Goal: Task Accomplishment & Management: Use online tool/utility

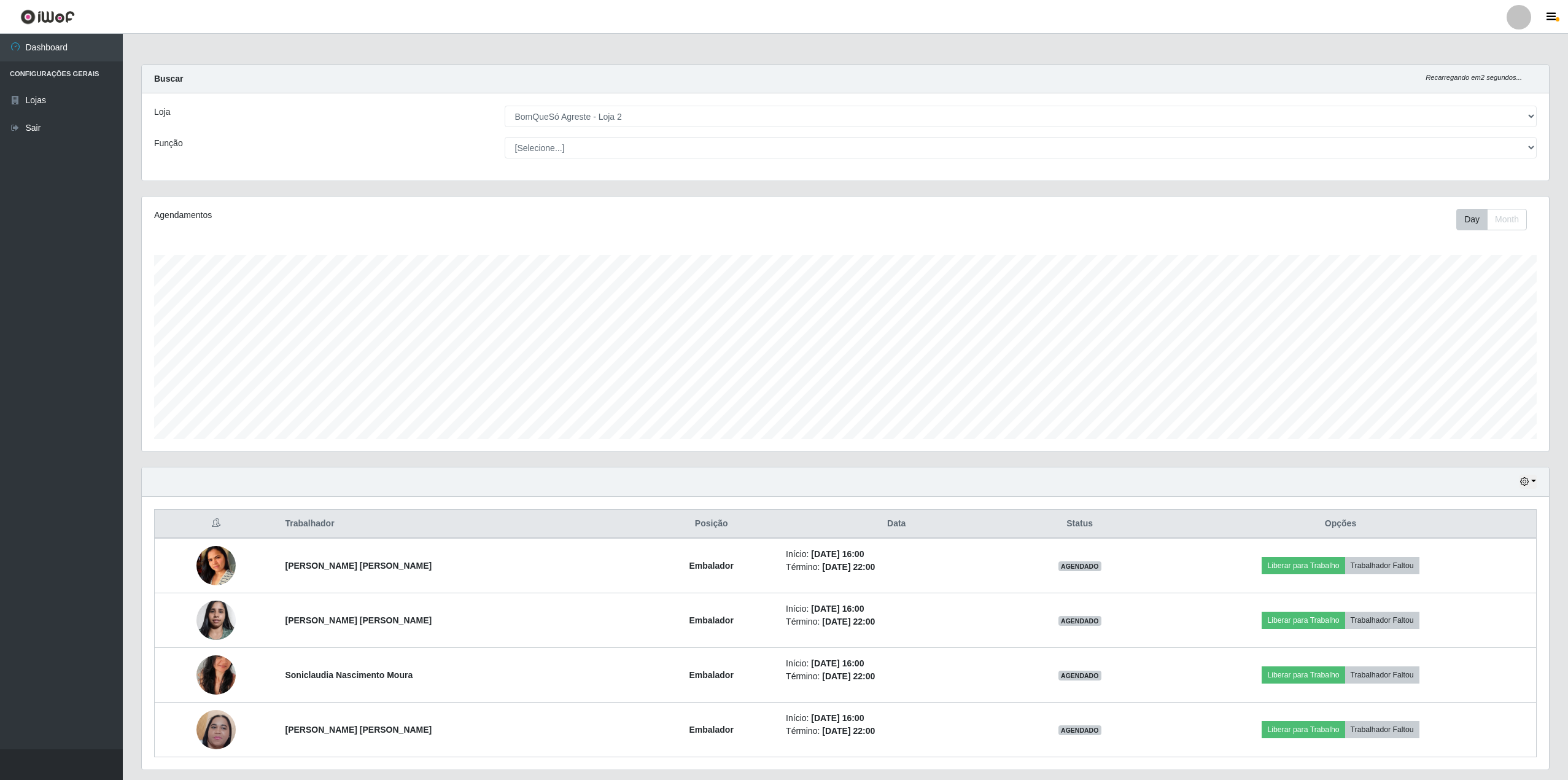
select select "214"
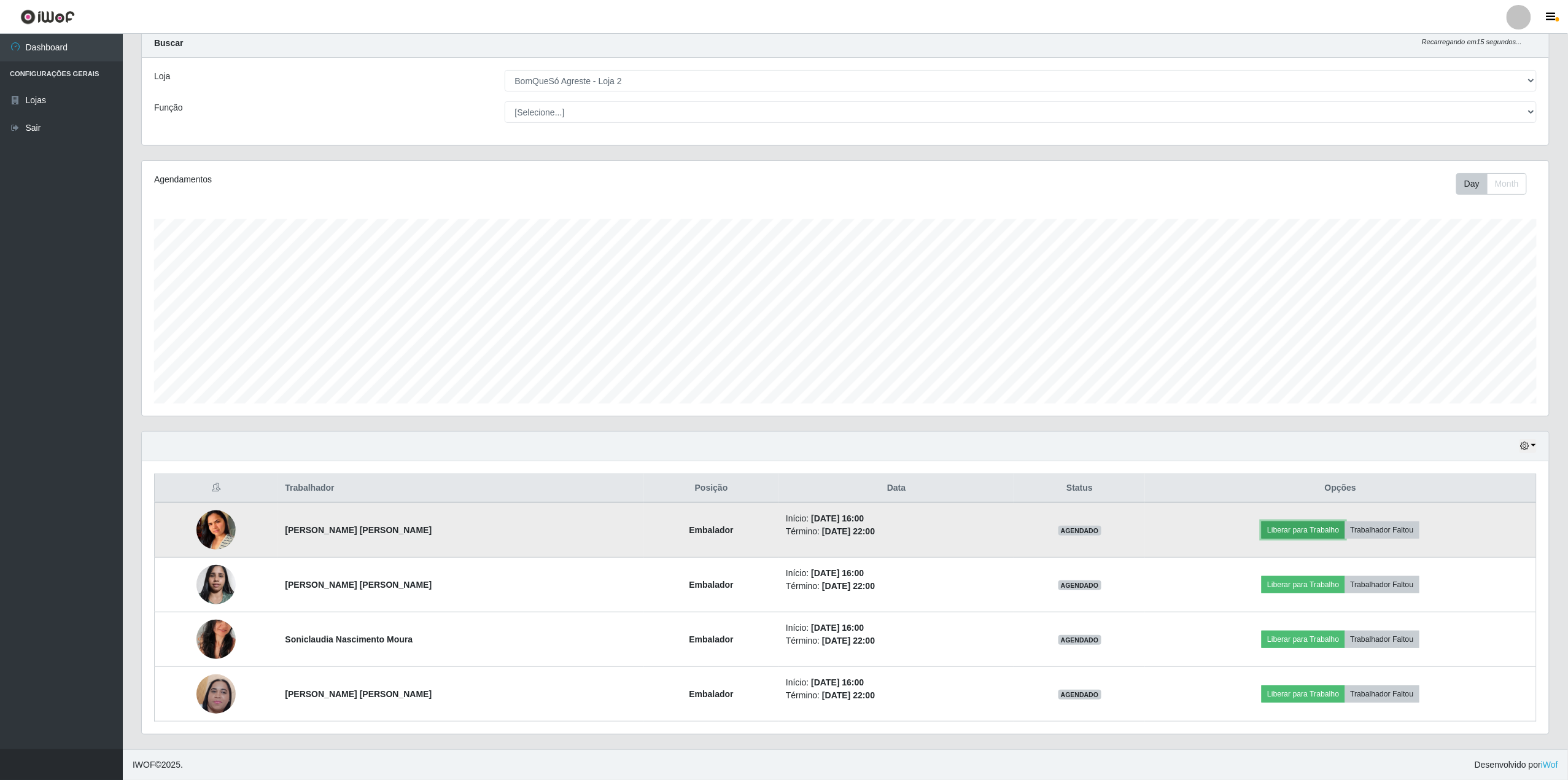
click at [1330, 531] on button "Liberar para Trabalho" at bounding box center [1303, 529] width 83 height 17
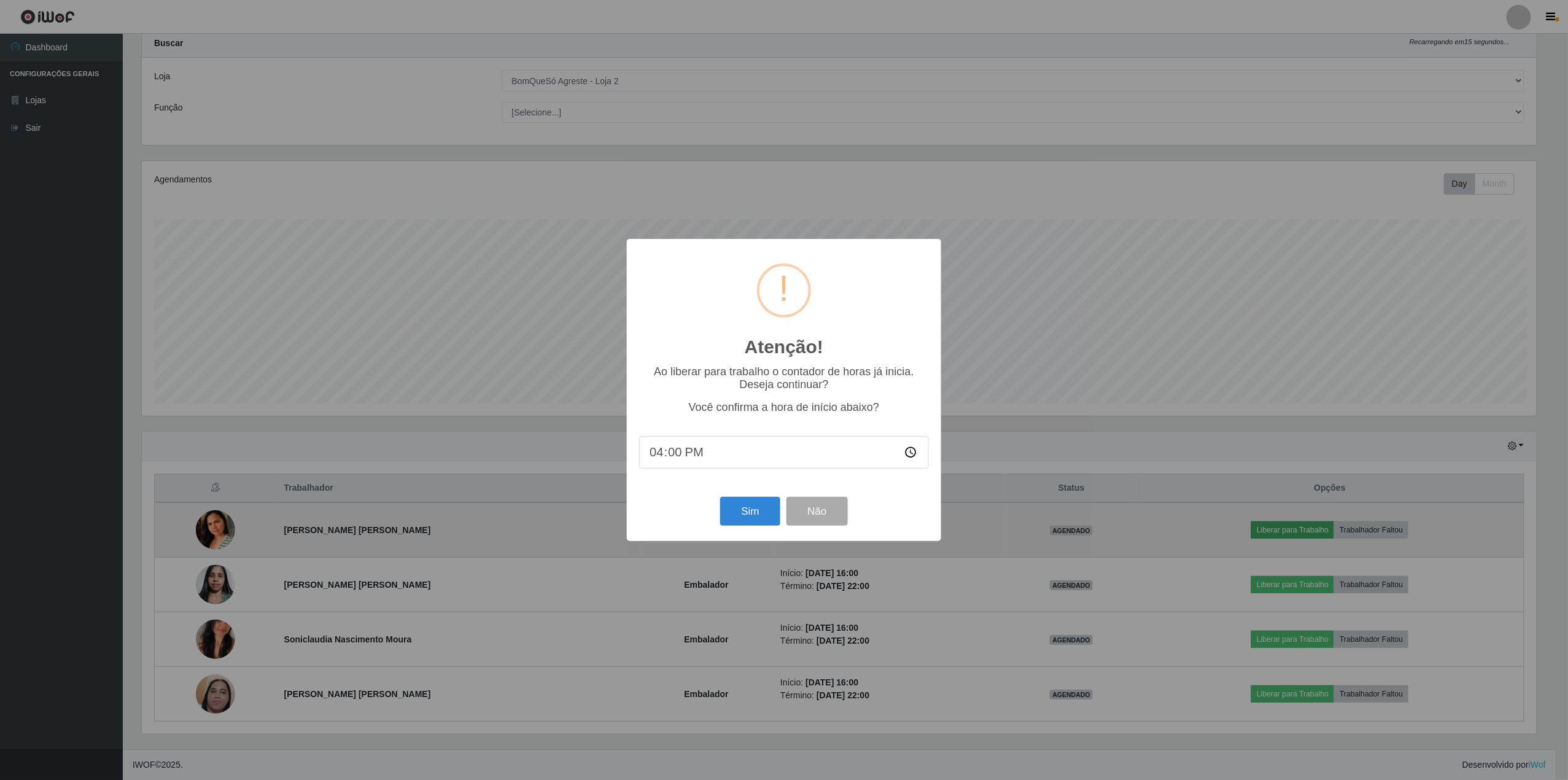
scroll to position [255, 1398]
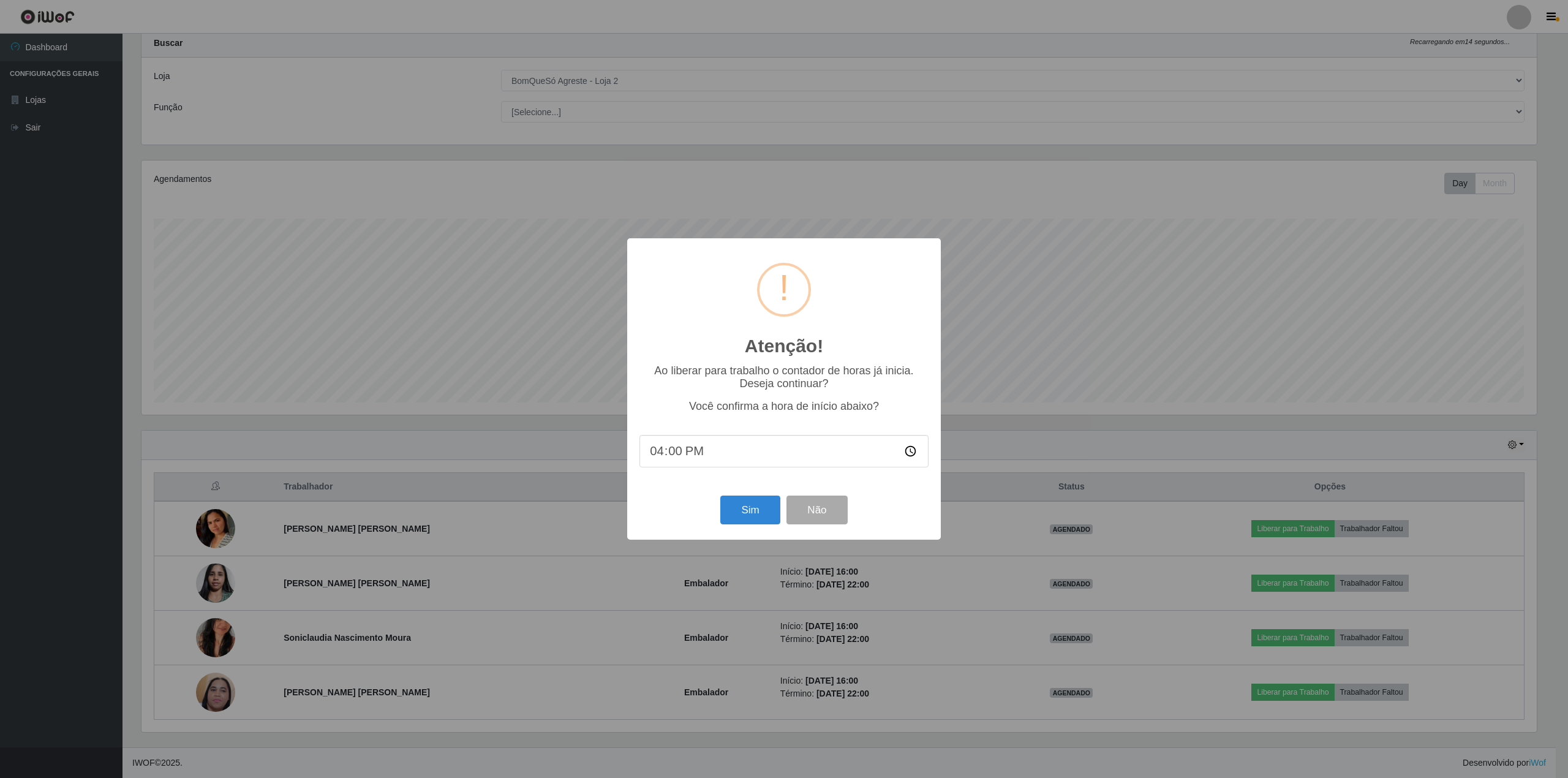
click at [743, 527] on div "Sim Não" at bounding box center [784, 510] width 289 height 35
click at [755, 505] on button "Sim" at bounding box center [750, 510] width 59 height 29
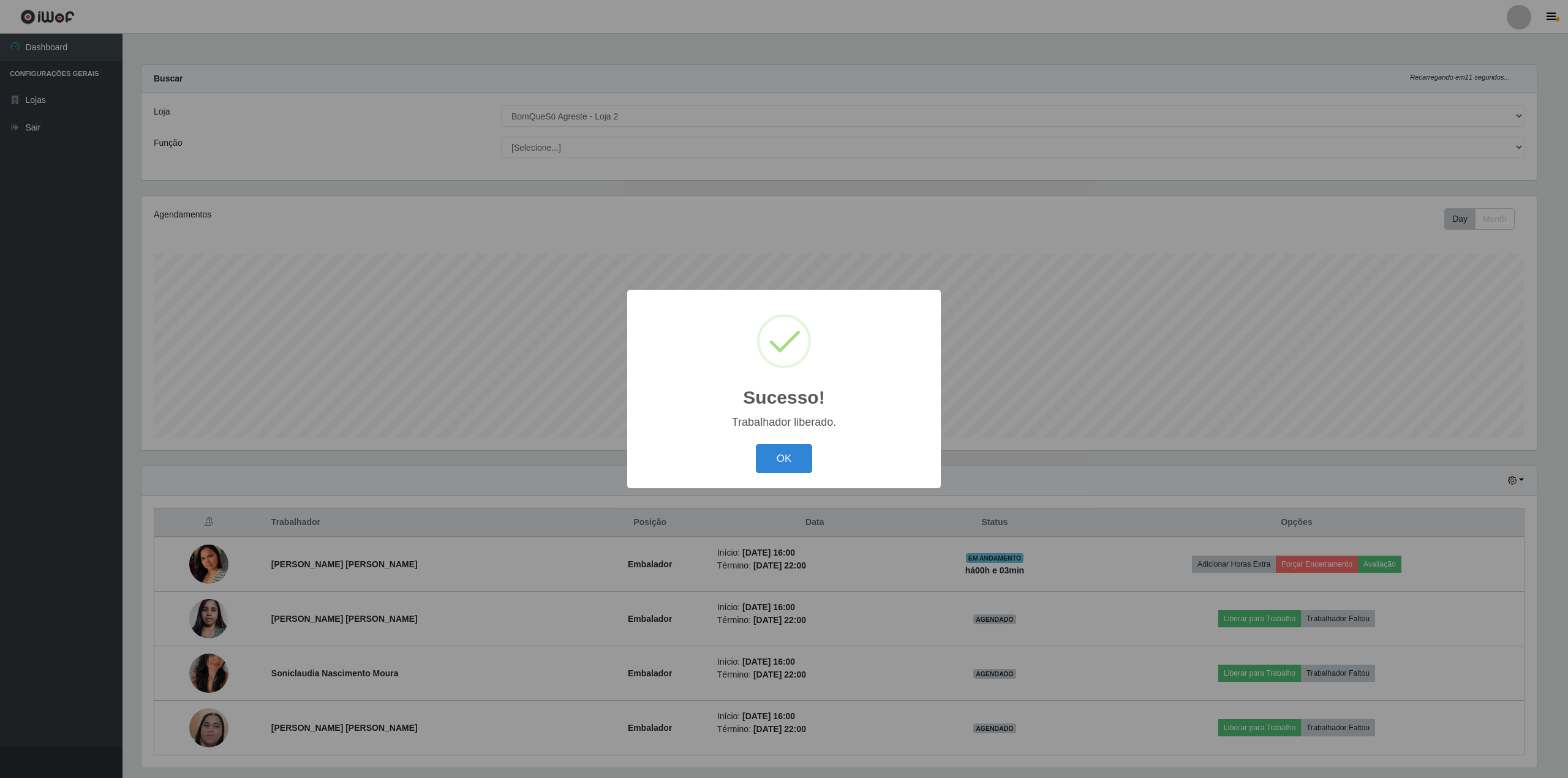
click at [782, 442] on div "OK Cancel" at bounding box center [784, 458] width 289 height 35
click at [780, 450] on button "OK" at bounding box center [784, 459] width 57 height 29
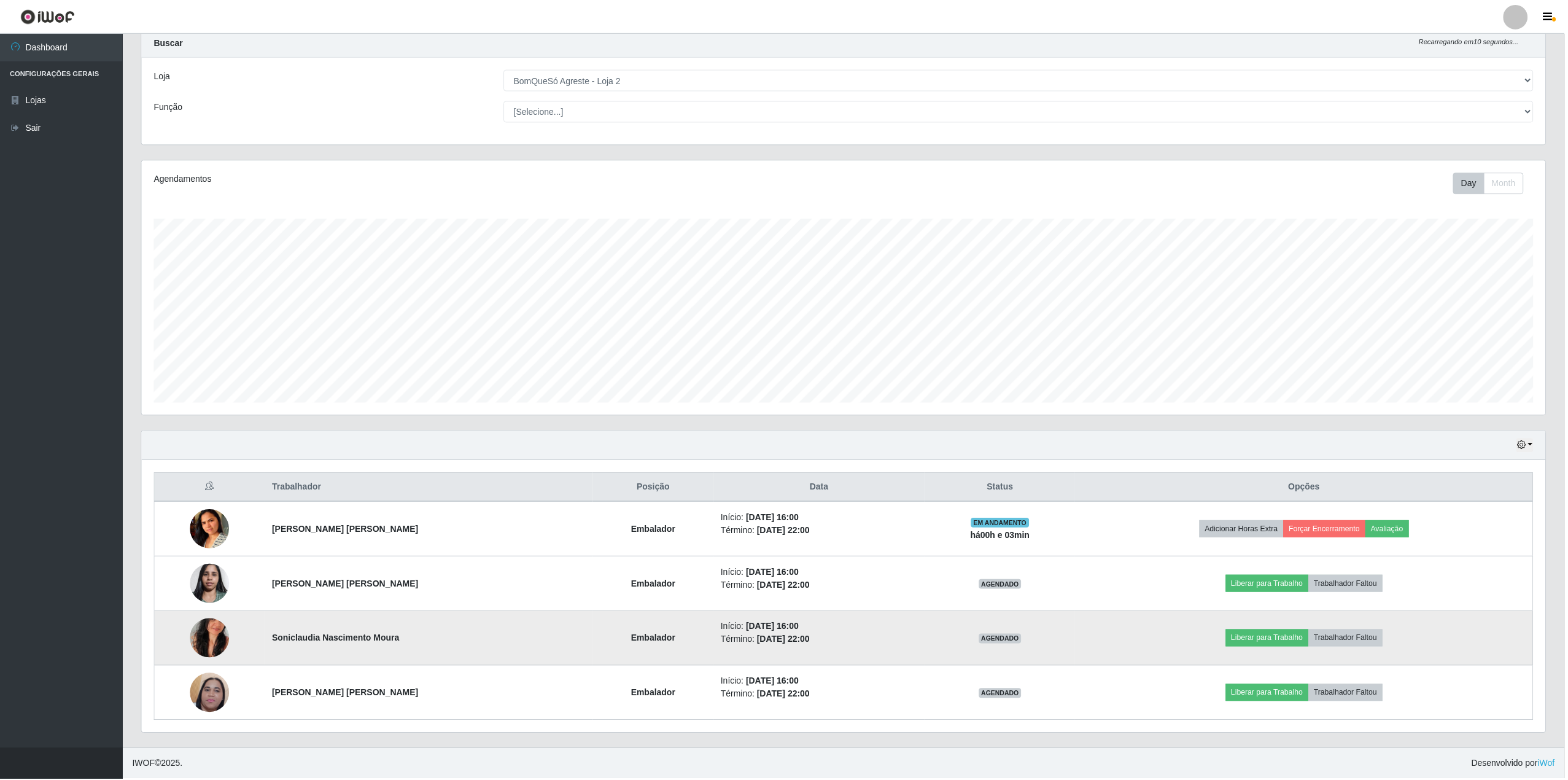
scroll to position [255, 1407]
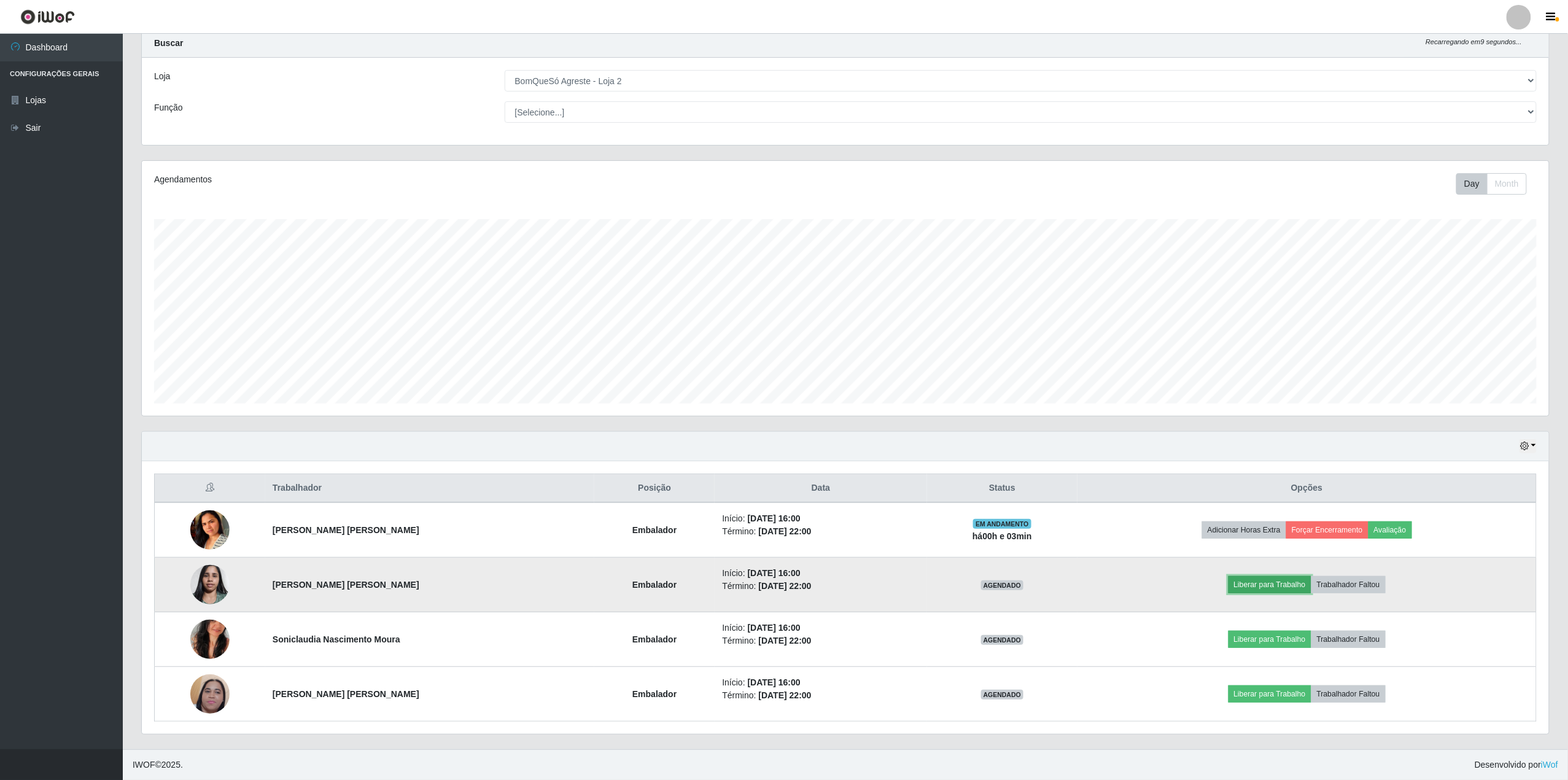
click at [1291, 582] on button "Liberar para Trabalho" at bounding box center [1269, 584] width 83 height 17
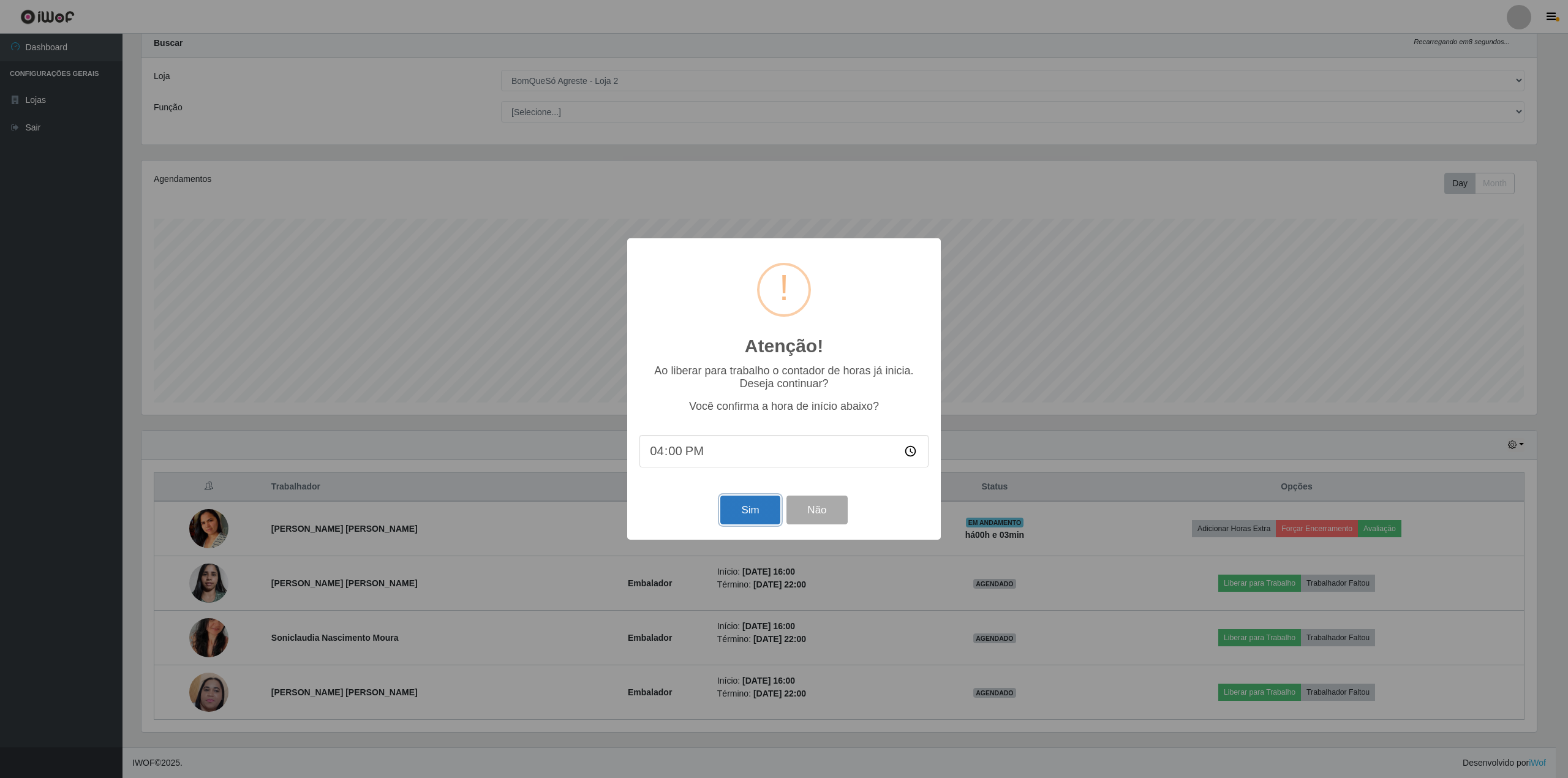
click at [741, 517] on button "Sim" at bounding box center [750, 510] width 59 height 29
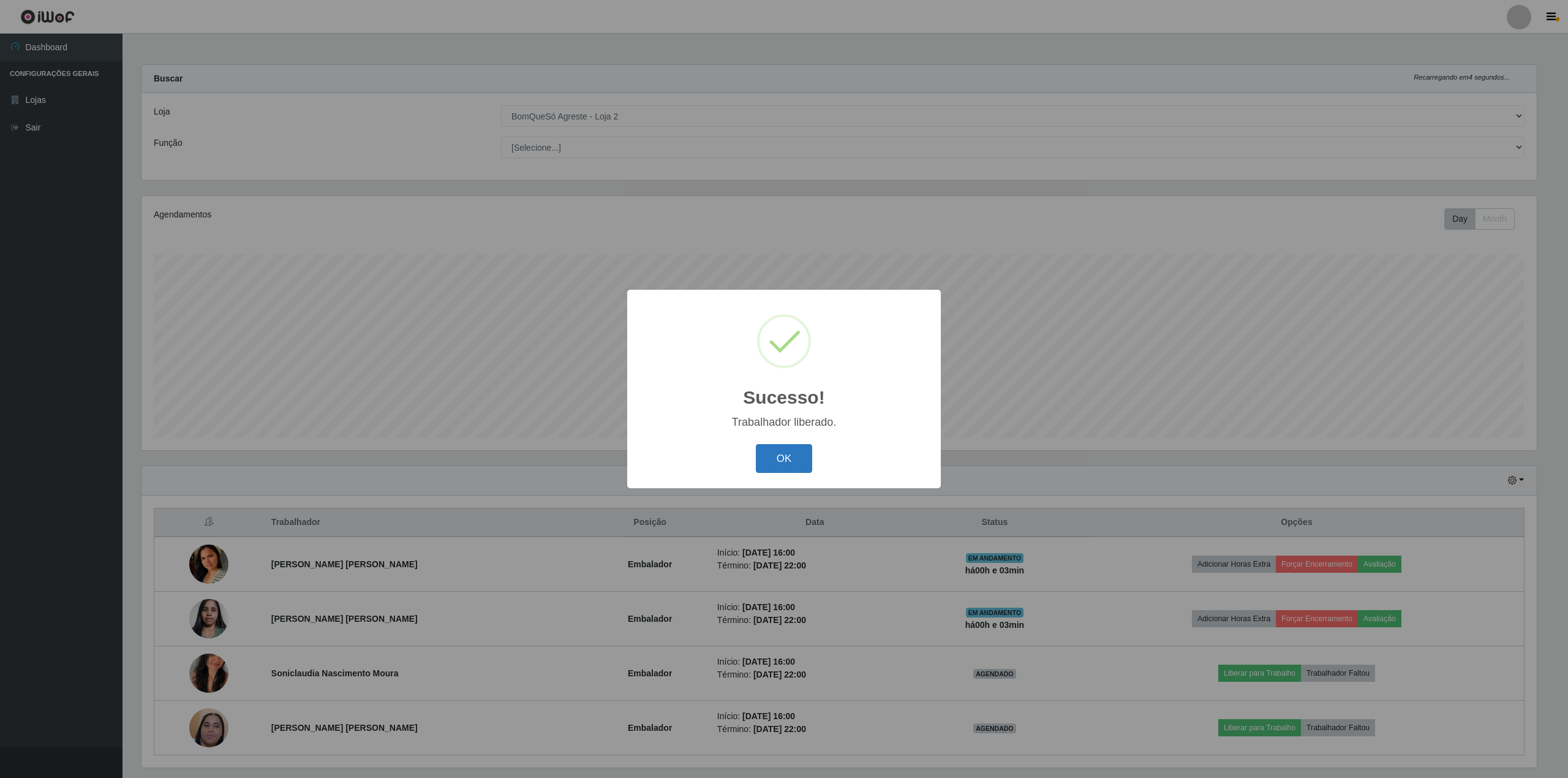
click at [779, 458] on button "OK" at bounding box center [784, 459] width 57 height 29
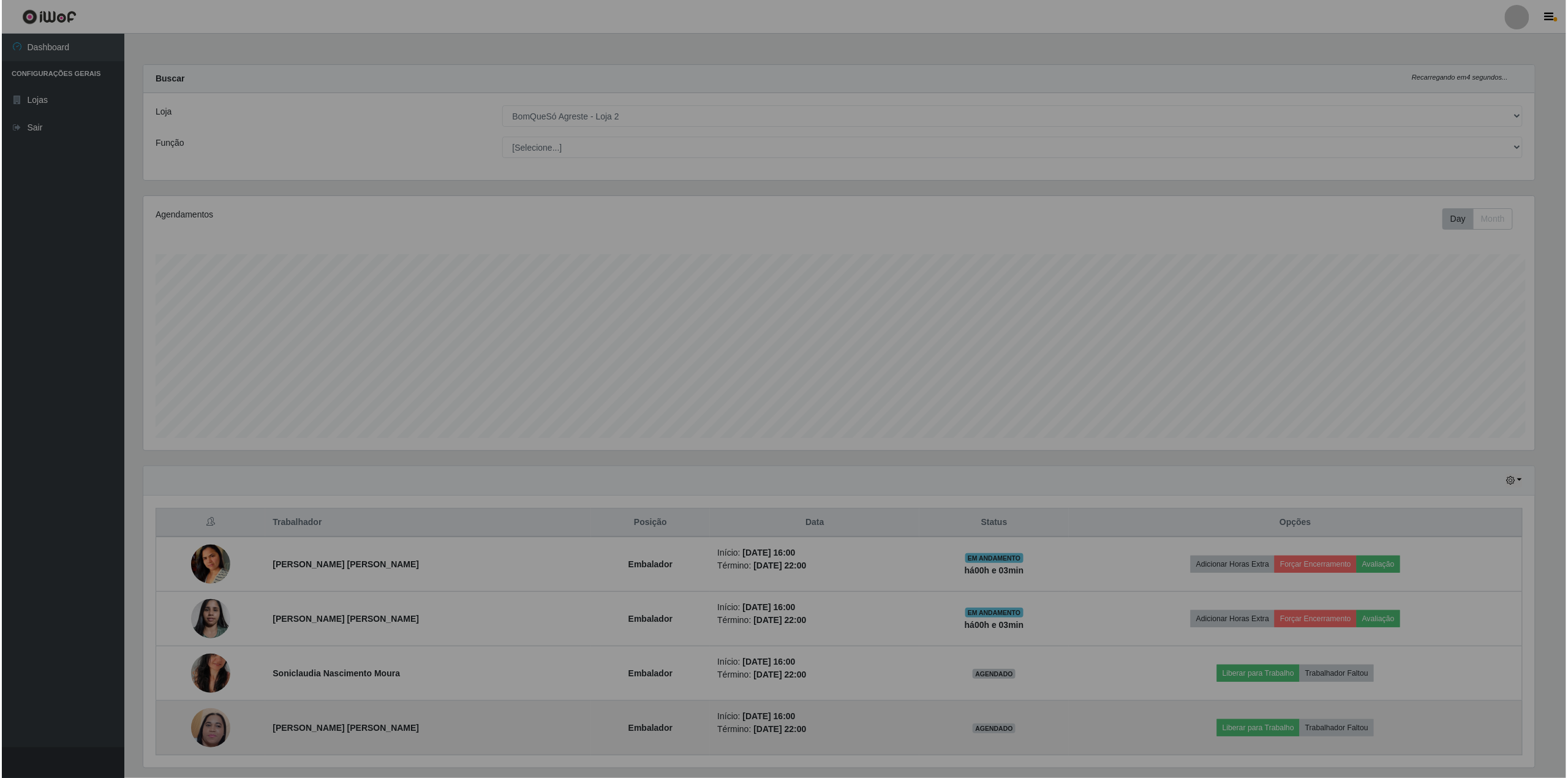
scroll to position [255, 1404]
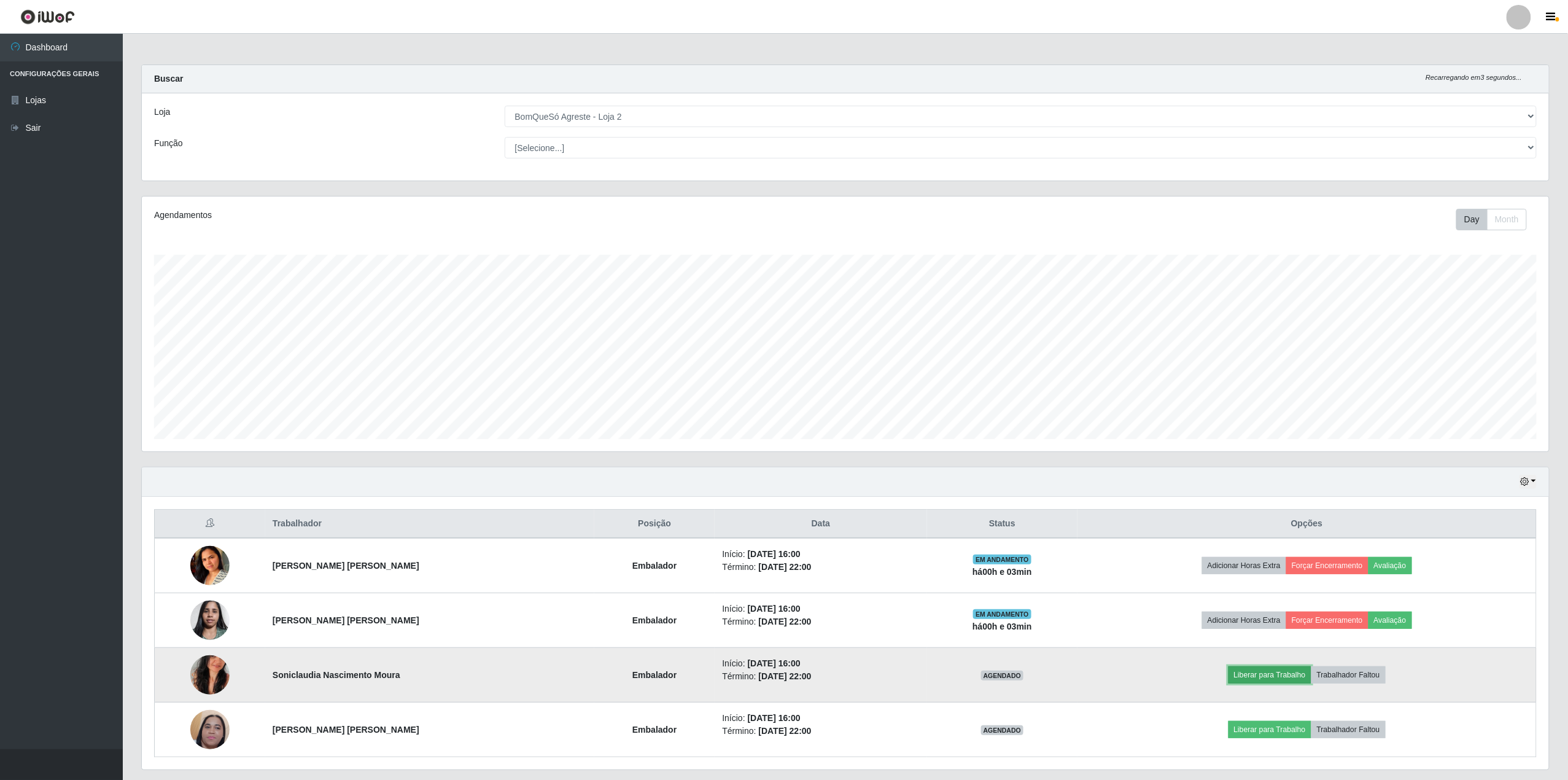
click at [1278, 674] on button "Liberar para Trabalho" at bounding box center [1269, 675] width 83 height 17
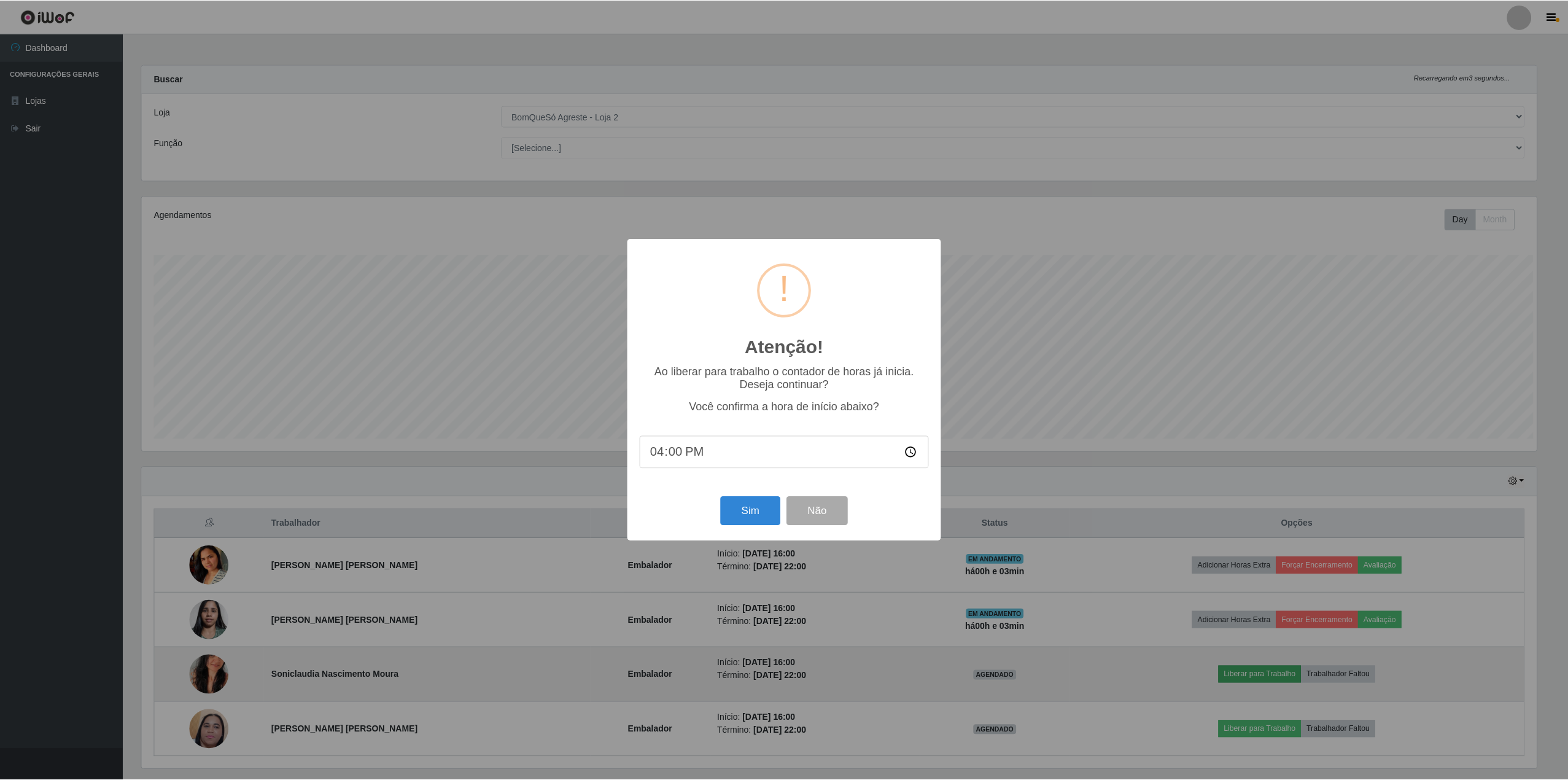
scroll to position [255, 1398]
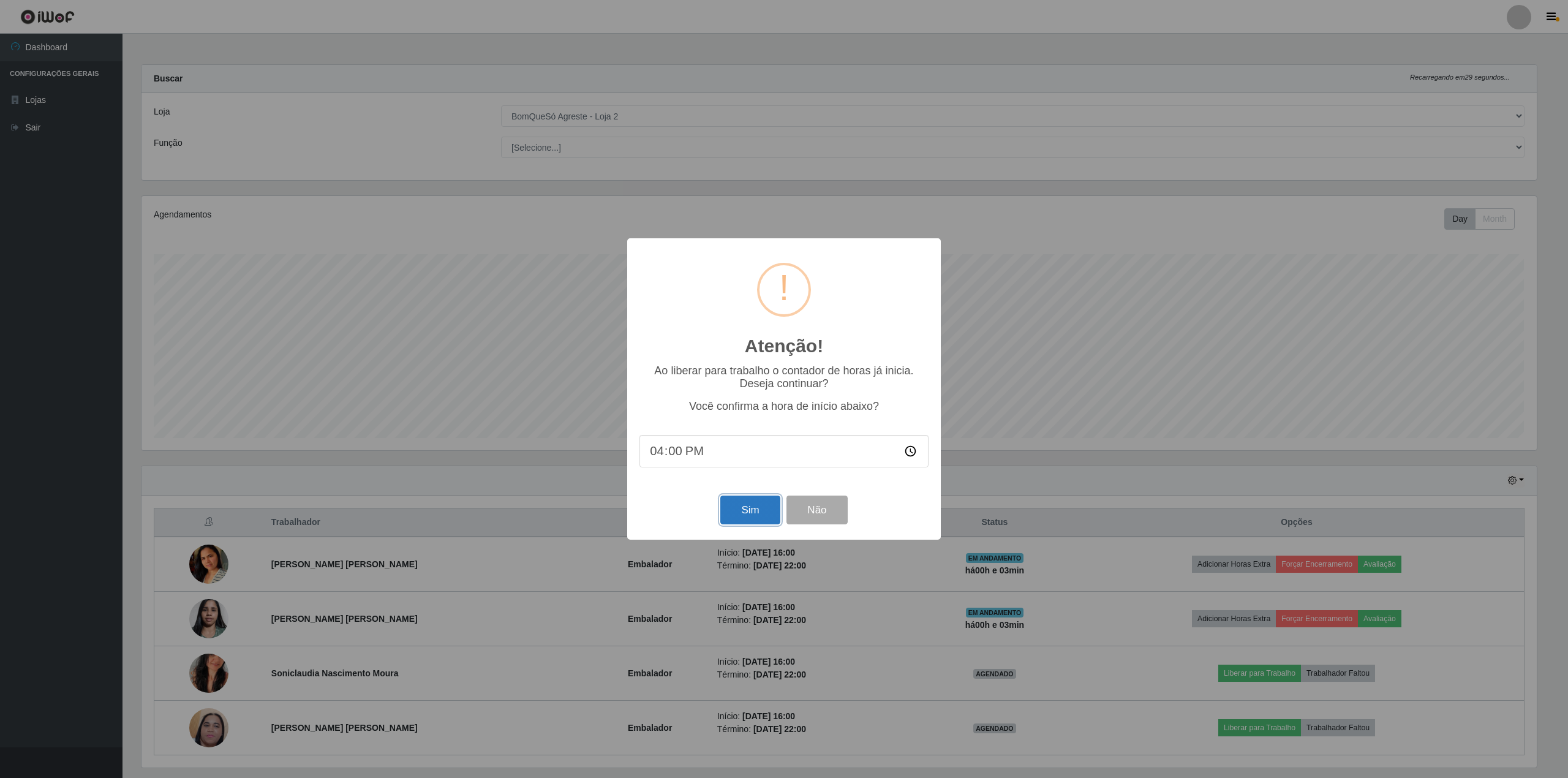
click at [736, 507] on button "Sim" at bounding box center [750, 510] width 59 height 29
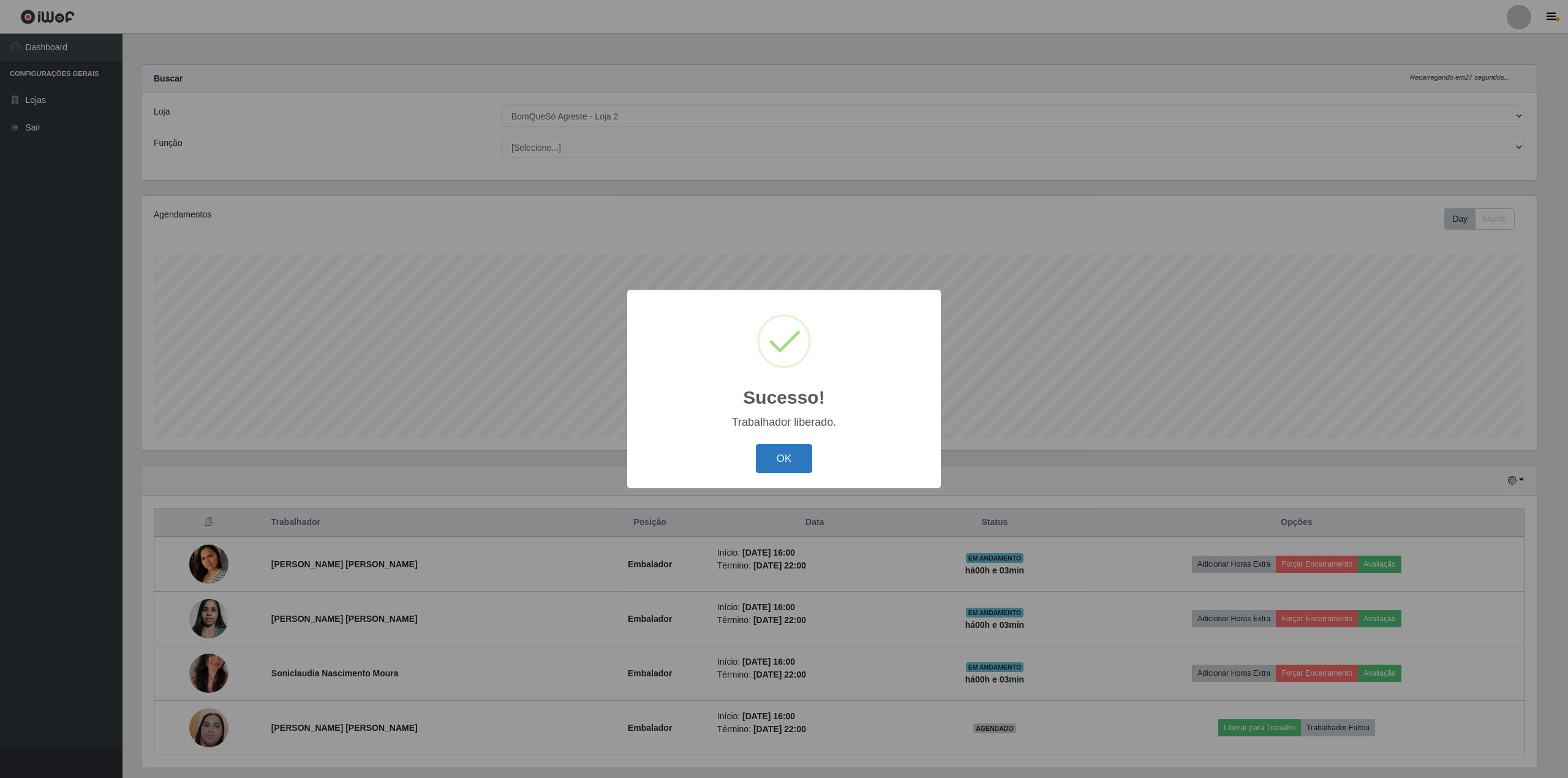
click at [772, 452] on button "OK" at bounding box center [784, 459] width 57 height 29
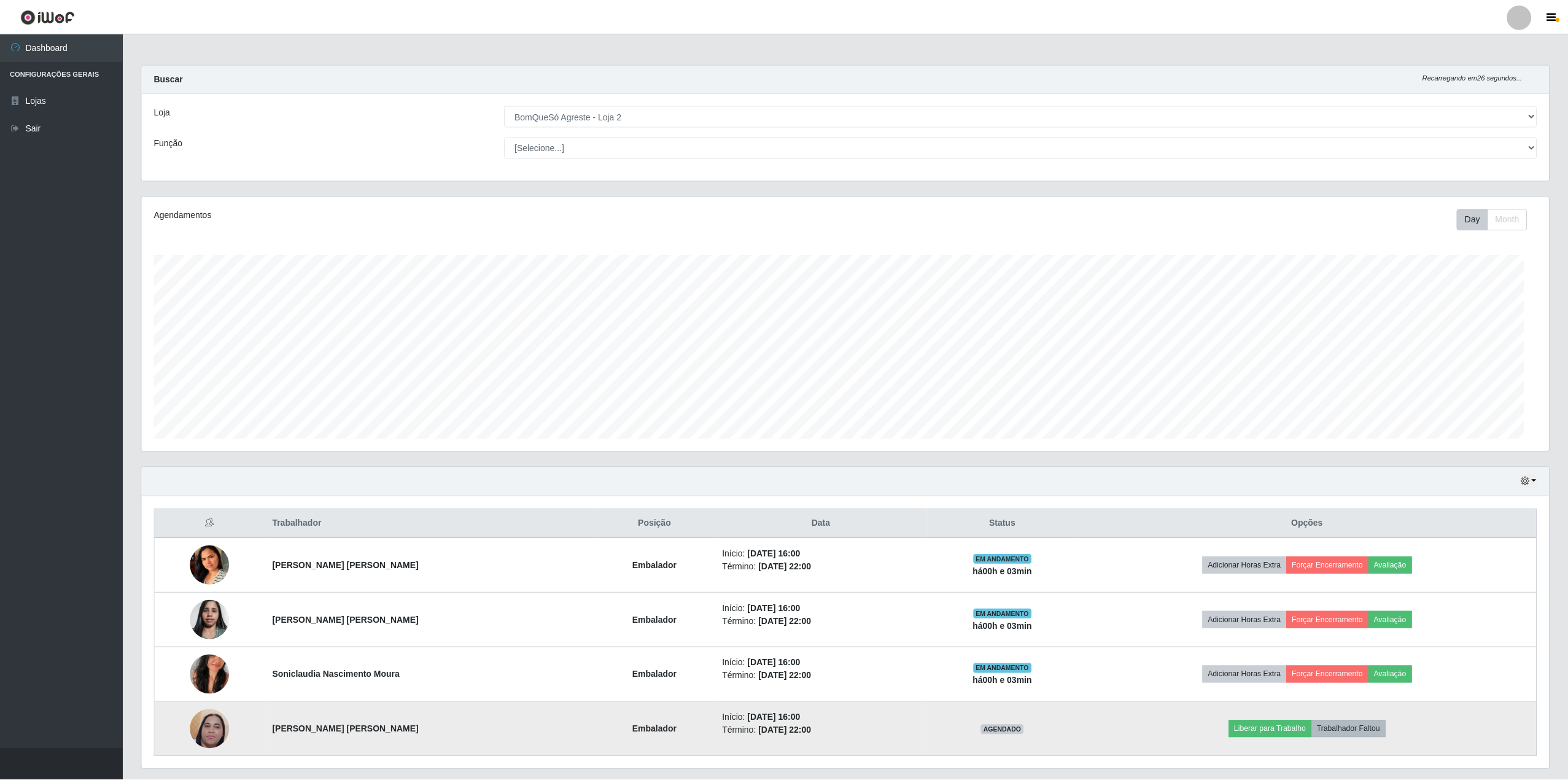
scroll to position [0, 0]
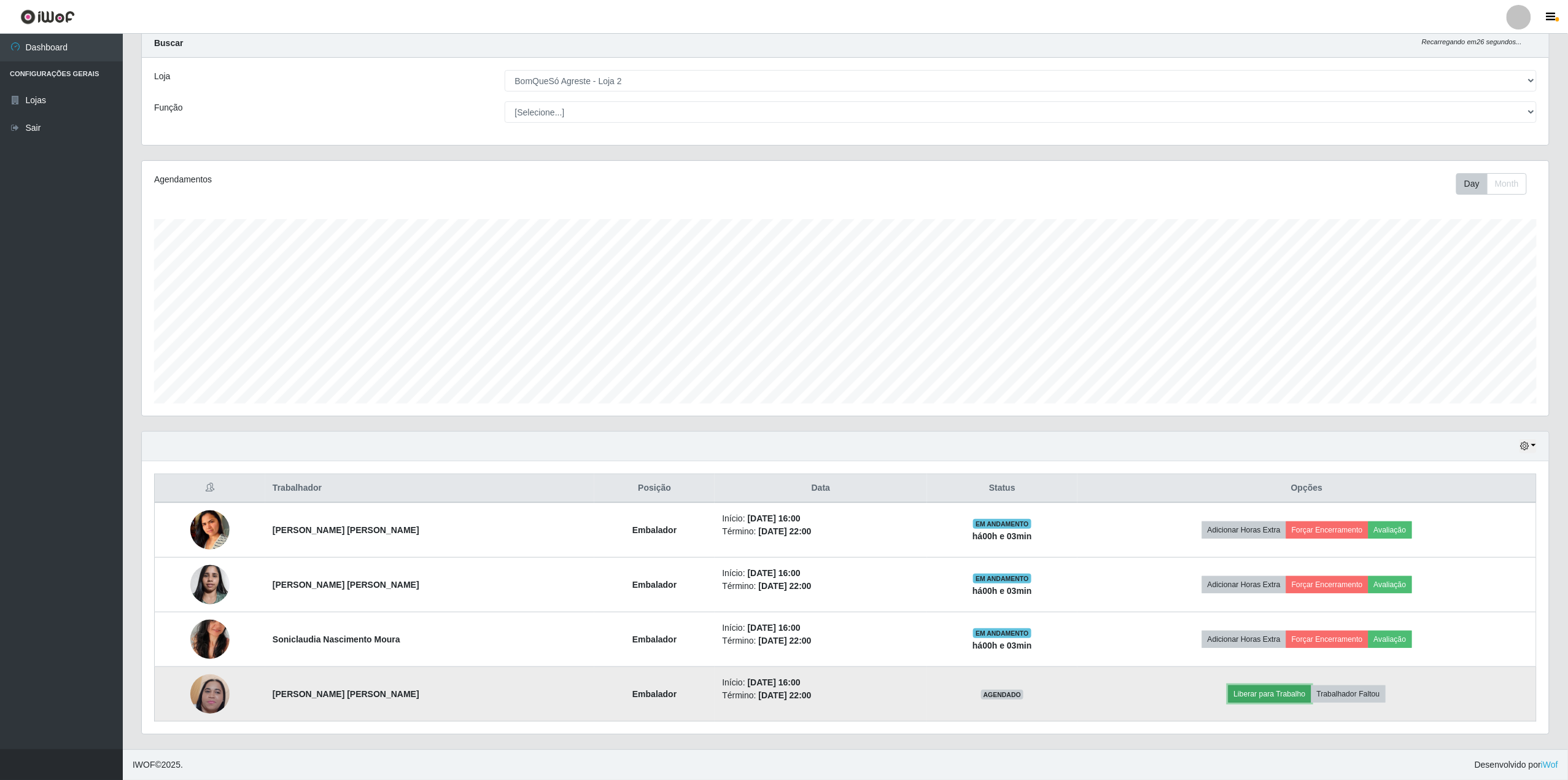
click at [1280, 697] on button "Liberar para Trabalho" at bounding box center [1269, 693] width 83 height 17
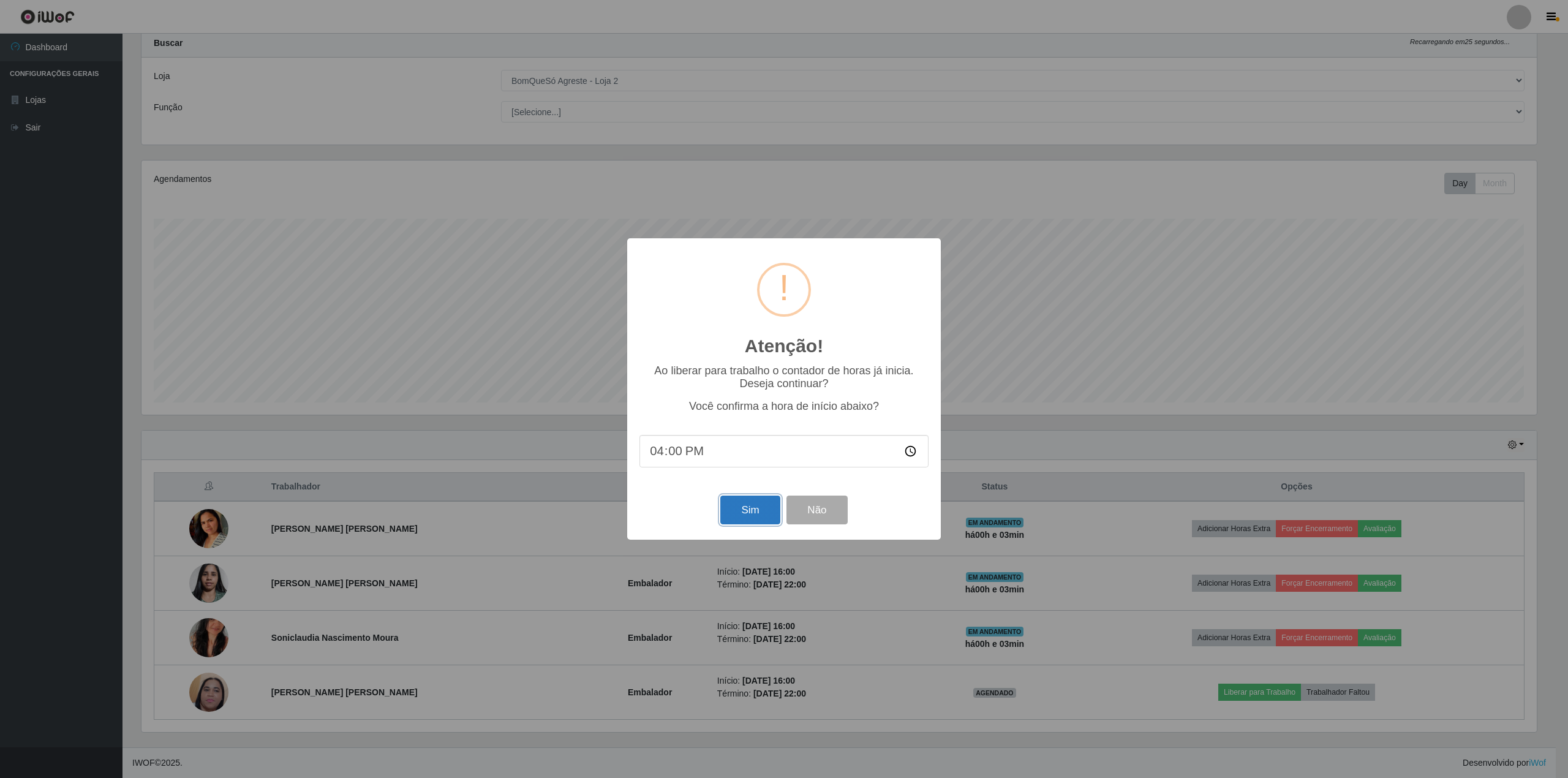
click at [762, 508] on button "Sim" at bounding box center [750, 510] width 59 height 29
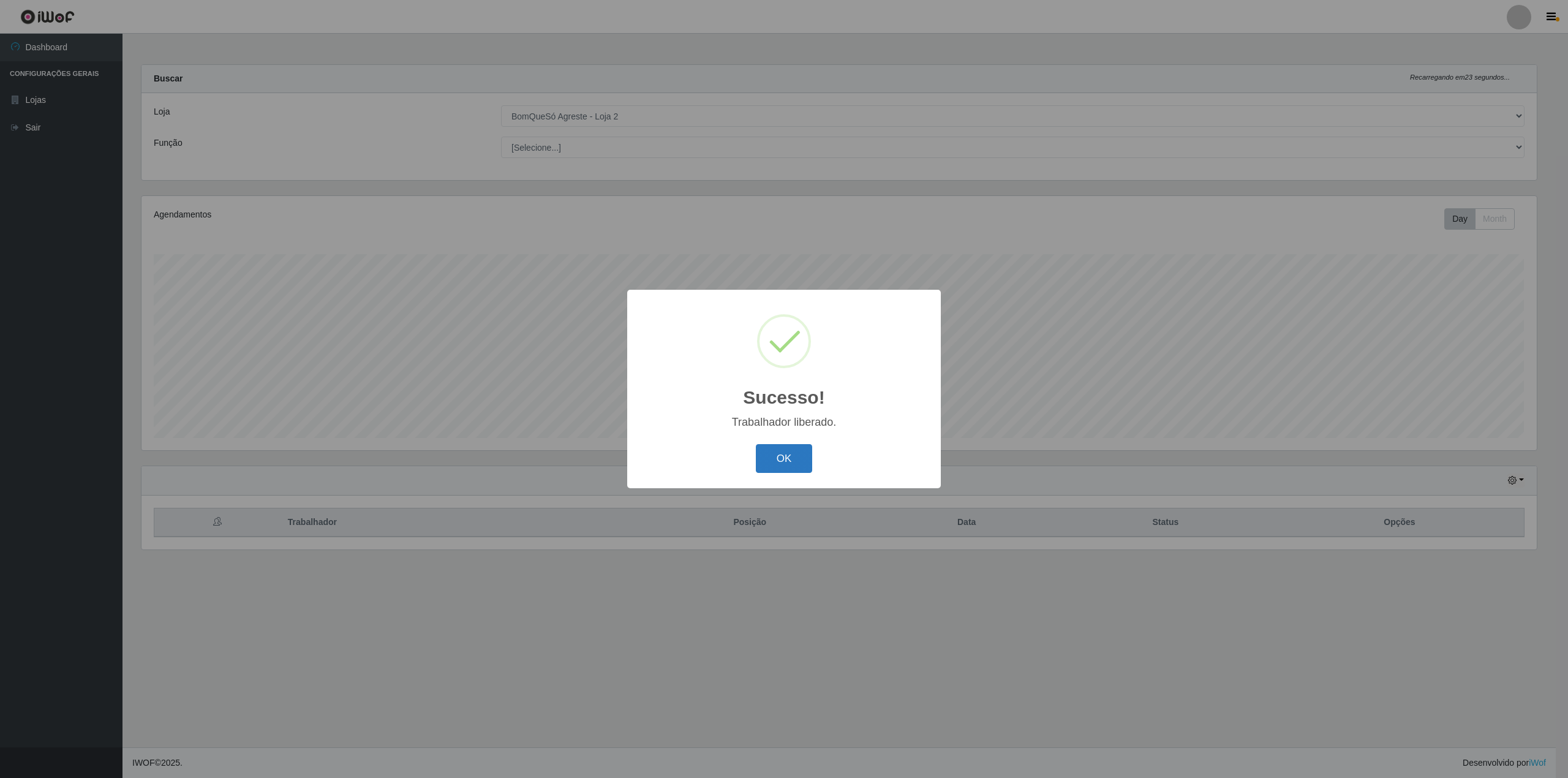
click at [784, 466] on button "OK" at bounding box center [784, 459] width 57 height 29
